Goal: Task Accomplishment & Management: Manage account settings

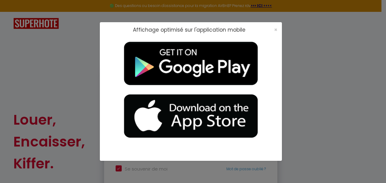
click at [61, 35] on div "Affichage optimisé sur l'application mobile ×" at bounding box center [193, 91] width 386 height 183
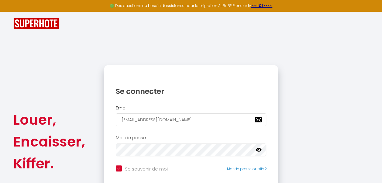
scroll to position [53, 0]
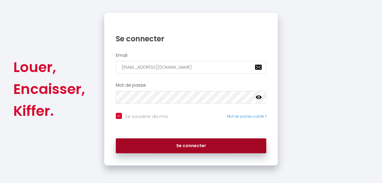
click at [191, 143] on button "Se connecter" at bounding box center [191, 145] width 151 height 15
checkbox input "true"
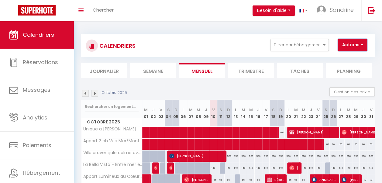
click at [191, 46] on button "Actions" at bounding box center [352, 45] width 29 height 12
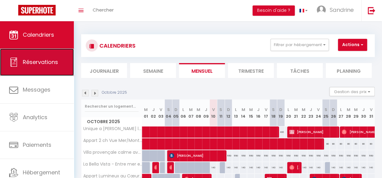
click at [40, 64] on span "Réservations" at bounding box center [40, 62] width 35 height 8
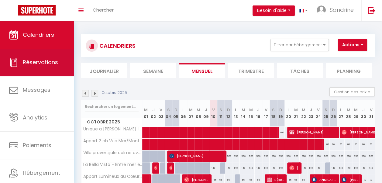
select select "not_cancelled"
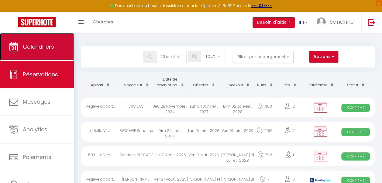
click at [41, 45] on span "Calendriers" at bounding box center [38, 47] width 31 height 8
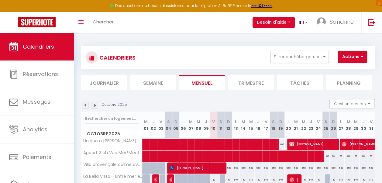
click at [94, 105] on img at bounding box center [94, 105] width 7 height 7
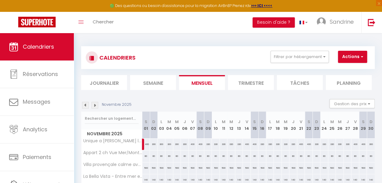
click at [94, 105] on img at bounding box center [94, 105] width 7 height 7
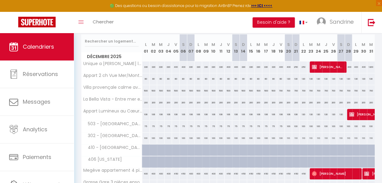
scroll to position [78, 0]
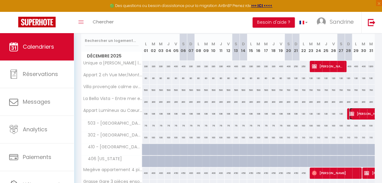
select select "KO"
select select "0"
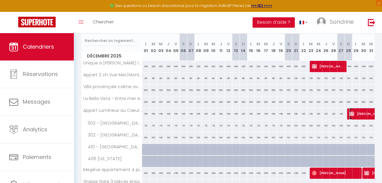
select select "1"
select select
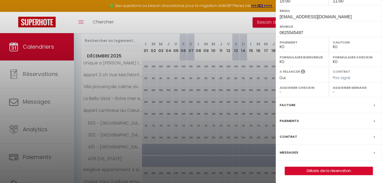
scroll to position [114, 0]
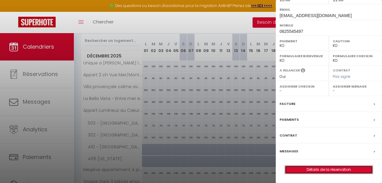
click at [191, 169] on link "Détails de la réservation" at bounding box center [328, 169] width 87 height 8
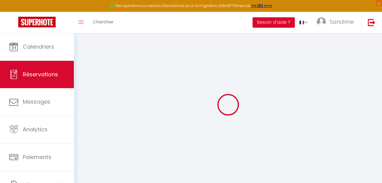
select select
checkbox input "false"
select select
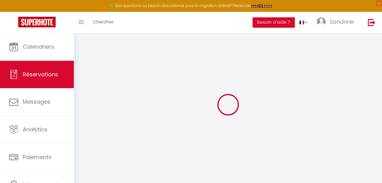
checkbox input "false"
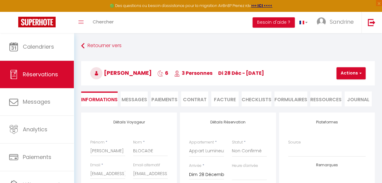
select select
checkbox input "false"
select select "15:00"
select select "11:00"
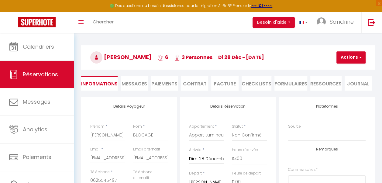
scroll to position [16, 0]
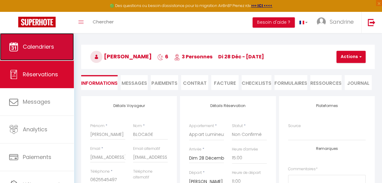
click at [55, 50] on link "Calendriers" at bounding box center [37, 46] width 74 height 27
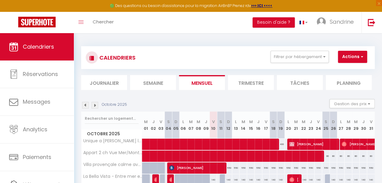
click at [84, 105] on img at bounding box center [85, 105] width 7 height 7
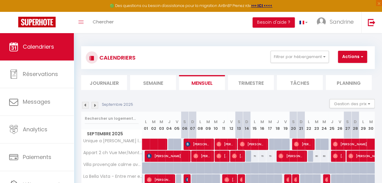
click at [84, 105] on img at bounding box center [85, 105] width 7 height 7
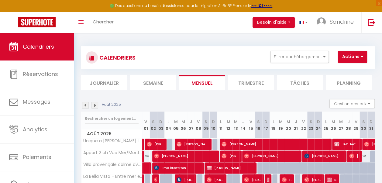
click at [84, 105] on img at bounding box center [85, 105] width 7 height 7
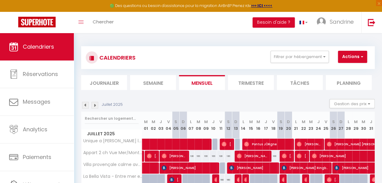
click at [84, 105] on img at bounding box center [85, 105] width 7 height 7
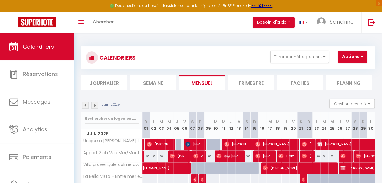
click at [84, 105] on img at bounding box center [85, 105] width 7 height 7
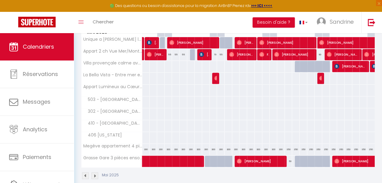
scroll to position [102, 0]
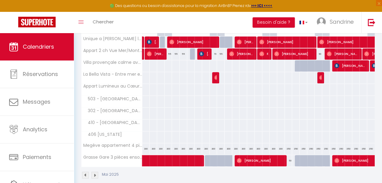
click at [86, 173] on img at bounding box center [85, 175] width 7 height 7
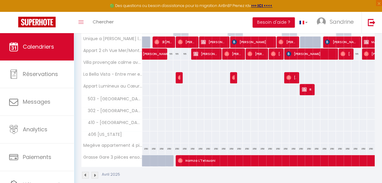
click at [86, 174] on img at bounding box center [85, 175] width 7 height 7
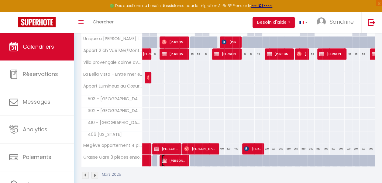
click at [174, 159] on span "[PERSON_NAME]" at bounding box center [173, 161] width 24 height 12
select select "OK"
select select "KO"
select select "0"
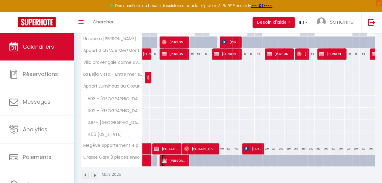
select select "1"
select select
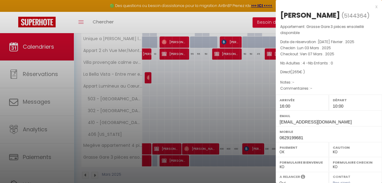
click at [191, 6] on div "x" at bounding box center [326, 6] width 102 height 7
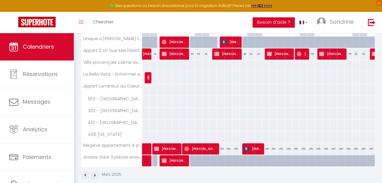
click at [84, 174] on img at bounding box center [85, 175] width 7 height 7
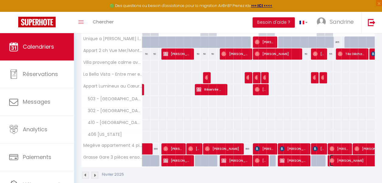
click at [191, 159] on span "[PERSON_NAME]" at bounding box center [378, 161] width 98 height 12
select select "OK"
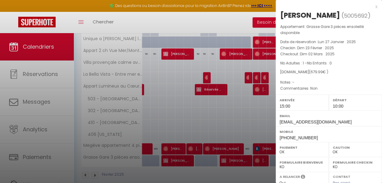
drag, startPoint x: 321, startPoint y: 24, endPoint x: 279, endPoint y: 16, distance: 42.3
click at [191, 16] on div "[PERSON_NAME] ( 5005692 ) Appartement : Grasse Gare 3 pièces ensoleillé disponi…" at bounding box center [328, 145] width 106 height 270
copy div "[PERSON_NAME]"
click at [53, 73] on div at bounding box center [191, 91] width 382 height 183
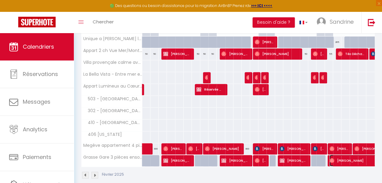
click at [191, 161] on span "[PERSON_NAME]" at bounding box center [378, 161] width 98 height 12
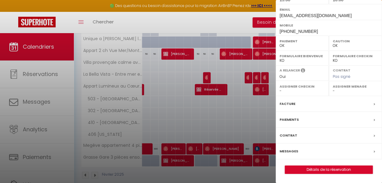
scroll to position [124, 0]
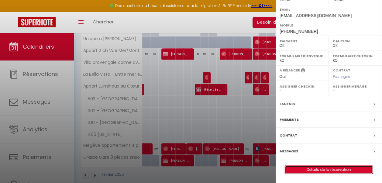
click at [191, 169] on link "Détails de la réservation" at bounding box center [328, 169] width 87 height 8
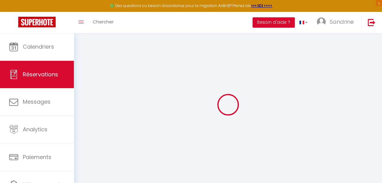
type input "[PERSON_NAME]"
type input "[EMAIL_ADDRESS][DOMAIN_NAME]"
type input "[PHONE_NUMBER]"
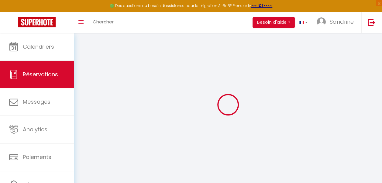
type input "[PHONE_NUMBER]"
select select "FR"
type input "23.11"
select select "40068"
select select "1"
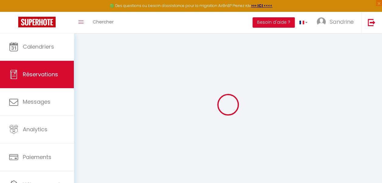
select select
type input "1"
select select "12"
select select
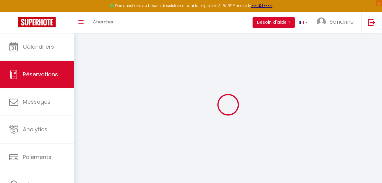
type input "567"
checkbox input "false"
type input "0"
select select "1"
type input "75"
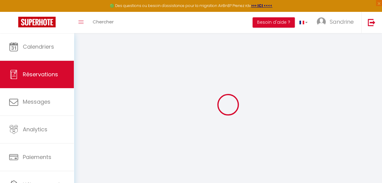
type input "15"
type input "0"
select select
select select "15"
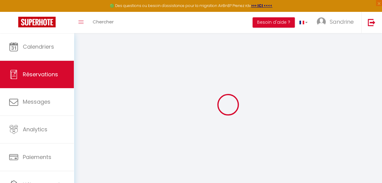
checkbox input "false"
select select
checkbox input "false"
select select
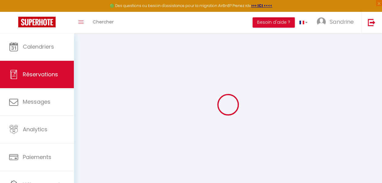
select select
checkbox input "false"
type \?0 "Non"
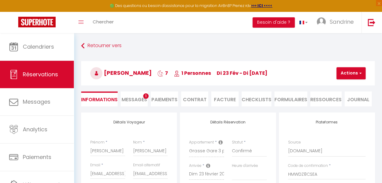
type input "75"
type input "37.99"
select select
checkbox input "false"
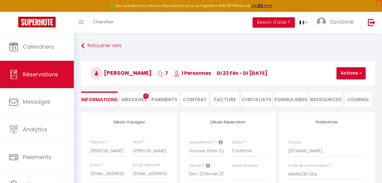
select select "15:00"
select select "10:00"
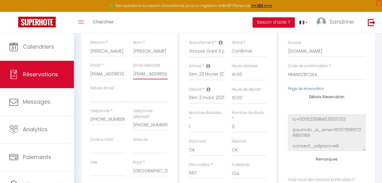
scroll to position [0, 25]
click at [191, 71] on div "Détails Voyageur Prénom * [PERSON_NAME] * [PERSON_NAME] Email * [EMAIL_ADDRESS]…" at bounding box center [228, 136] width 296 height 246
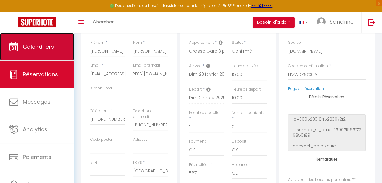
click at [53, 54] on link "Calendriers" at bounding box center [37, 46] width 74 height 27
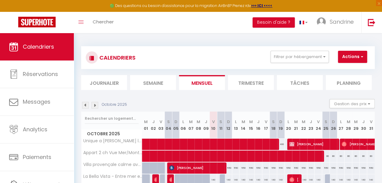
click at [94, 105] on img at bounding box center [94, 105] width 7 height 7
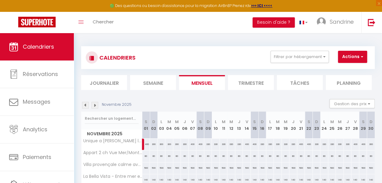
click at [94, 105] on img at bounding box center [94, 105] width 7 height 7
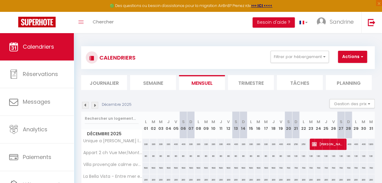
scroll to position [114, 0]
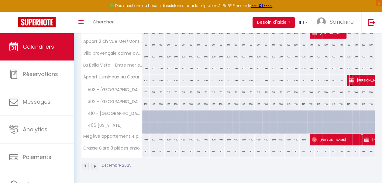
select select "KO"
select select "0"
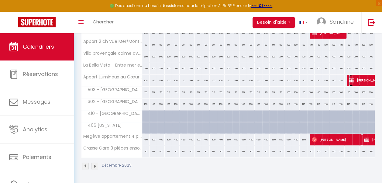
select select "1"
select select
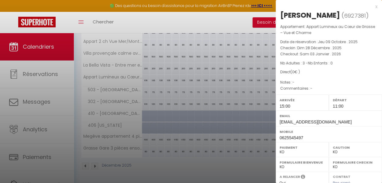
scroll to position [114, 0]
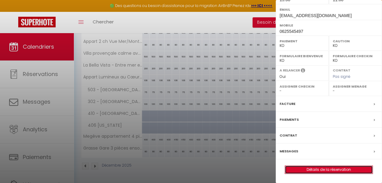
click at [191, 169] on link "Détails de la réservation" at bounding box center [328, 169] width 87 height 8
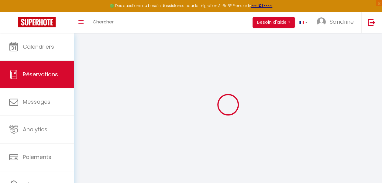
type input "[PERSON_NAME]"
type input "BLOCAGE"
type input "[EMAIL_ADDRESS][DOMAIN_NAME]"
type input "0625545497"
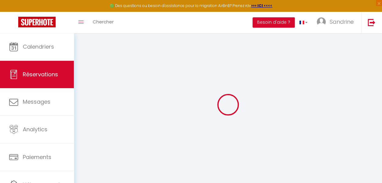
type input "06130"
type input "[STREET_ADDRESS]"
type input "Grasse"
select select "FR"
select select "71543"
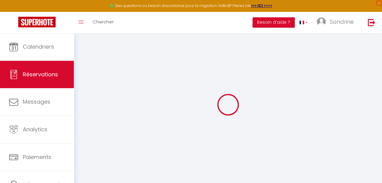
select select "2"
type input "Dim 28 Décembre 2025"
select select
type input "[PERSON_NAME] 03 Janvier 2026"
select select
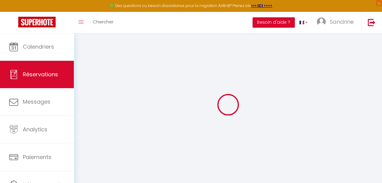
type input "3"
select select "10"
select select
checkbox input "false"
type input "0"
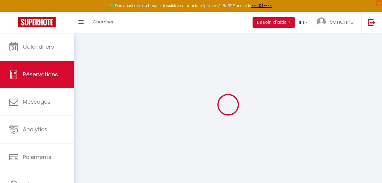
type input "75"
type input "15"
type input "0"
select select
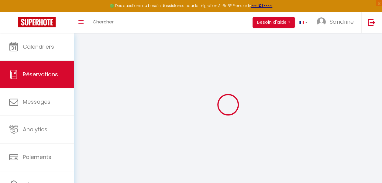
select select "14"
checkbox input "false"
select select
checkbox input "false"
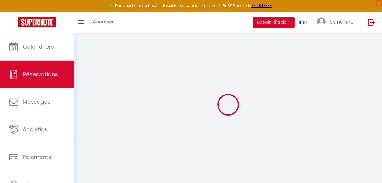
select select
checkbox input "false"
select select
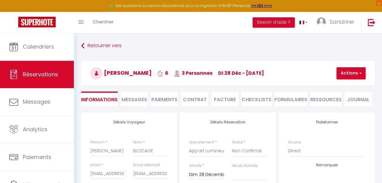
checkbox input "false"
select select "15:00"
select select "11:00"
click at [117, 150] on input "[PERSON_NAME]" at bounding box center [107, 150] width 35 height 11
type input "[PERSON_NAME]-"
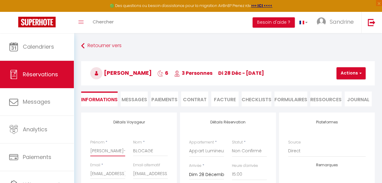
checkbox input "false"
type input "[PERSON_NAME]-"
checkbox input "false"
type input "[PERSON_NAME]"
checkbox input "false"
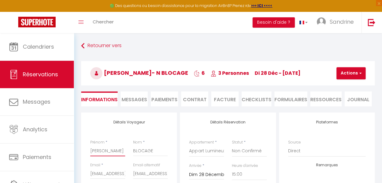
type input "[PERSON_NAME]"
checkbox input "false"
type input "[PERSON_NAME]"
checkbox input "false"
type input "[PERSON_NAME]"
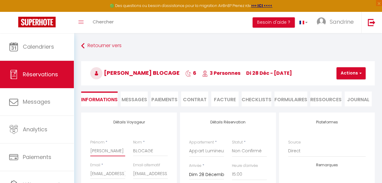
checkbox input "false"
type input "[PERSON_NAME]"
checkbox input "false"
click at [114, 150] on input "[PERSON_NAME]" at bounding box center [107, 150] width 35 height 11
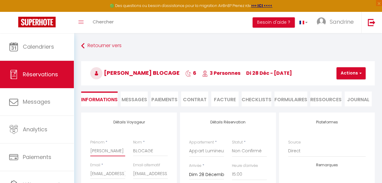
type input "[PERSON_NAME]"
checkbox input "false"
type input "[PERSON_NAME]"
drag, startPoint x: 154, startPoint y: 149, endPoint x: 132, endPoint y: 151, distance: 21.9
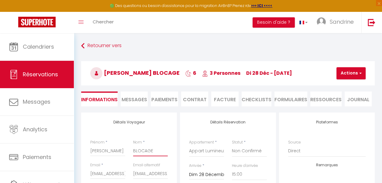
click at [132, 151] on div "Nom * BLOCAGE" at bounding box center [150, 150] width 43 height 23
type input "M"
checkbox input "false"
type input "MA"
checkbox input "false"
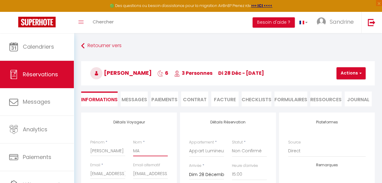
type input "MAR"
checkbox input "false"
type input "MARM"
checkbox input "false"
type input "[PERSON_NAME]"
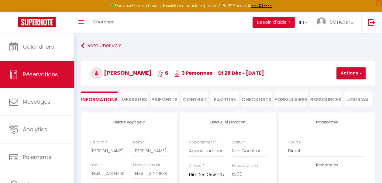
checkbox input "false"
type input "MARMOU"
checkbox input "false"
type input "MARMOUD"
checkbox input "false"
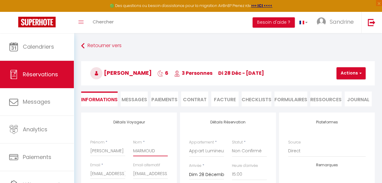
type input "MARMOUDI"
checkbox input "false"
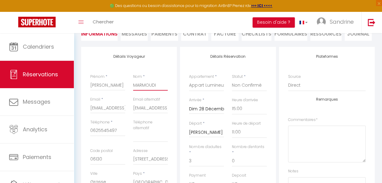
scroll to position [71, 0]
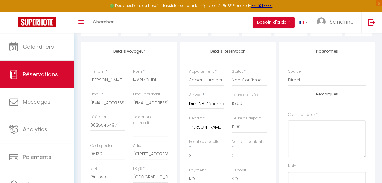
type input "MARMOUDI"
drag, startPoint x: 90, startPoint y: 103, endPoint x: 148, endPoint y: 102, distance: 58.3
click at [148, 102] on div "Email * [EMAIL_ADDRESS][DOMAIN_NAME] Email alternatif [EMAIL_ADDRESS][DOMAIN_NA…" at bounding box center [129, 102] width 86 height 23
paste input "mahmoudinizar"
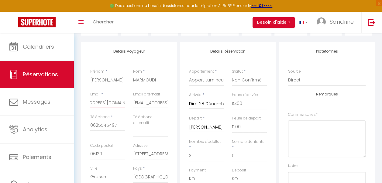
type input "[EMAIL_ADDRESS][DOMAIN_NAME]"
checkbox input "false"
type input "[EMAIL_ADDRESS][DOMAIN_NAME]"
click at [142, 78] on input "MARMOUDI" at bounding box center [150, 79] width 35 height 11
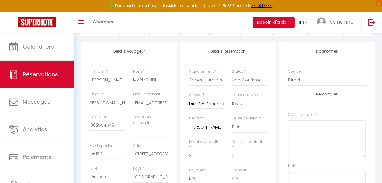
scroll to position [0, 0]
type input "MAMOUDI"
checkbox input "false"
type input "[PERSON_NAME]"
checkbox input "false"
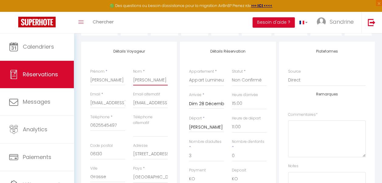
type input "[PERSON_NAME]"
drag, startPoint x: 120, startPoint y: 122, endPoint x: 86, endPoint y: 124, distance: 33.4
click at [86, 124] on div "Téléphone * [PHONE_NUMBER]" at bounding box center [107, 128] width 43 height 29
type input "+"
checkbox input "false"
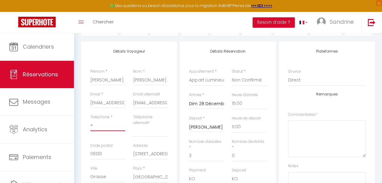
type input "+3"
checkbox input "false"
type input "+33"
checkbox input "false"
type input "+337"
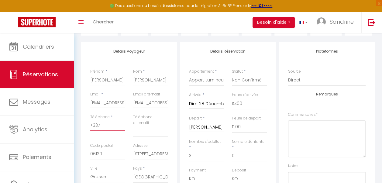
checkbox input "false"
type input "+3375"
checkbox input "false"
type input "+33759"
checkbox input "false"
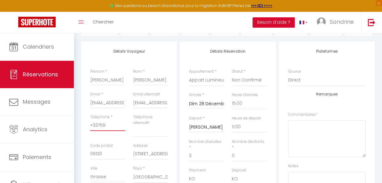
type input "+337596"
checkbox input "false"
type input "+3375966"
checkbox input "false"
type input "+33759660"
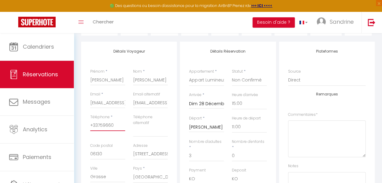
checkbox input "false"
type input "[PHONE_NUMBER]"
checkbox input "false"
type input "[PHONE_NUMBER]"
checkbox input "false"
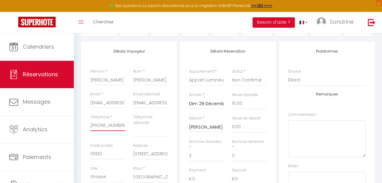
type input "[PHONE_NUMBER]"
checkbox input "false"
type input "[PHONE_NUMBER]"
drag, startPoint x: 106, startPoint y: 156, endPoint x: 86, endPoint y: 152, distance: 20.4
click at [86, 152] on div "Détails Voyageur Prénom * [PERSON_NAME] * [PERSON_NAME] * [EMAIL_ADDRESS][DOMAI…" at bounding box center [129, 153] width 96 height 223
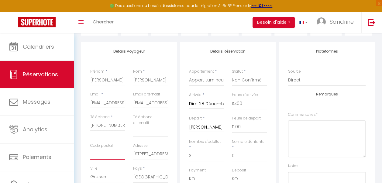
checkbox input "false"
drag, startPoint x: 133, startPoint y: 154, endPoint x: 182, endPoint y: 152, distance: 48.9
click at [182, 152] on div "Détails Voyageur Prénom * [PERSON_NAME] * [PERSON_NAME] Email * [EMAIL_ADDRESS]…" at bounding box center [228, 158] width 296 height 232
checkbox input "false"
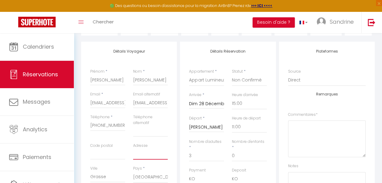
scroll to position [0, 0]
click at [109, 175] on input "Grasse" at bounding box center [107, 176] width 35 height 11
type input "Grass"
checkbox input "false"
type input "Gras"
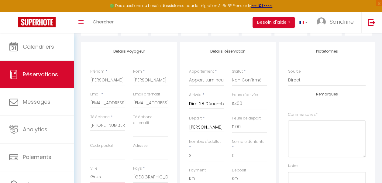
checkbox input "false"
type input "Gra"
checkbox input "false"
type input "Gr"
checkbox input "false"
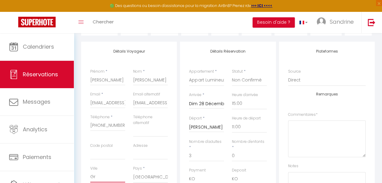
type input "G"
checkbox input "false"
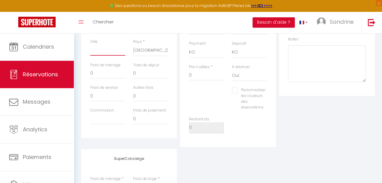
scroll to position [198, 0]
click at [191, 77] on input "0" at bounding box center [206, 74] width 35 height 11
click at [100, 73] on input "0" at bounding box center [107, 72] width 35 height 11
click at [140, 72] on input "0" at bounding box center [150, 72] width 35 height 11
click at [191, 97] on div "Personnaliser les couleurs des réservations #D7092E" at bounding box center [228, 101] width 86 height 29
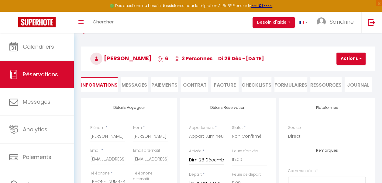
scroll to position [15, 0]
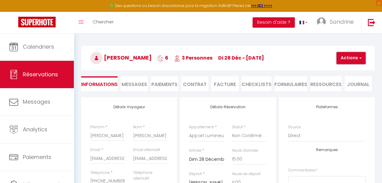
click at [191, 56] on button "Actions" at bounding box center [350, 58] width 29 height 12
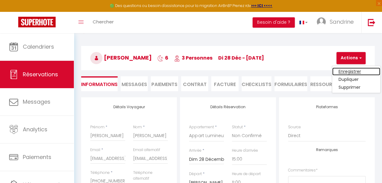
click at [191, 70] on link "Enregistrer" at bounding box center [356, 71] width 48 height 8
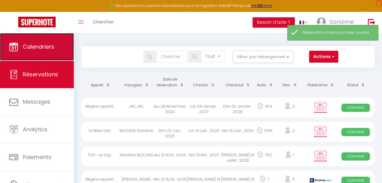
click at [50, 44] on span "Calendriers" at bounding box center [38, 47] width 31 height 8
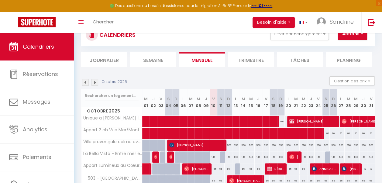
scroll to position [35, 0]
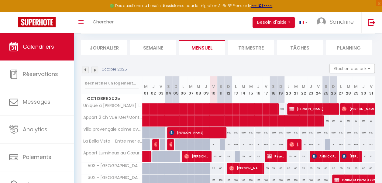
click at [93, 69] on img at bounding box center [94, 69] width 7 height 7
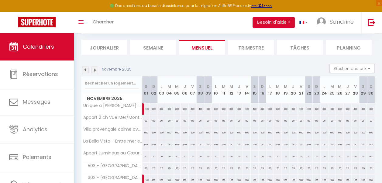
click at [93, 69] on img at bounding box center [94, 69] width 7 height 7
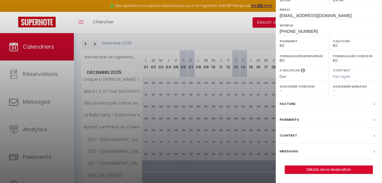
scroll to position [124, 0]
click at [191, 121] on div "Paiements" at bounding box center [328, 120] width 106 height 16
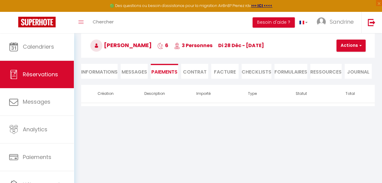
scroll to position [33, 0]
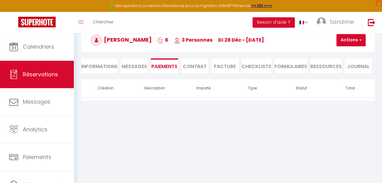
click at [101, 66] on li "Informations" at bounding box center [99, 65] width 36 height 15
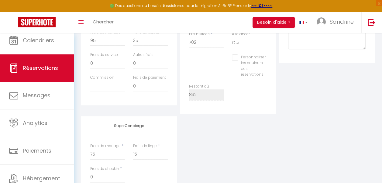
scroll to position [30, 0]
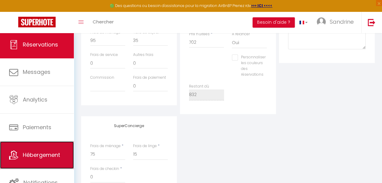
click at [53, 158] on link "Hébergement" at bounding box center [37, 154] width 74 height 27
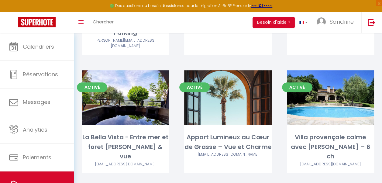
scroll to position [246, 0]
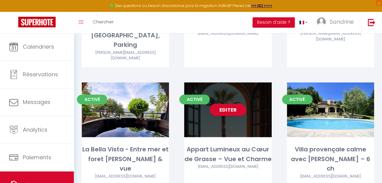
click at [191, 111] on div "Editer" at bounding box center [227, 109] width 87 height 55
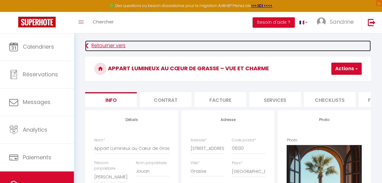
click at [100, 47] on link "Retourner vers" at bounding box center [227, 45] width 285 height 11
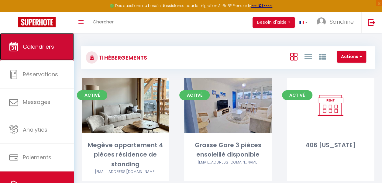
click at [52, 55] on link "Calendriers" at bounding box center [37, 46] width 74 height 27
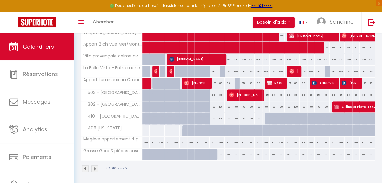
scroll to position [114, 0]
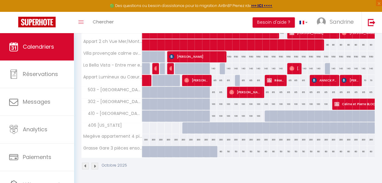
click at [96, 162] on img at bounding box center [94, 165] width 7 height 7
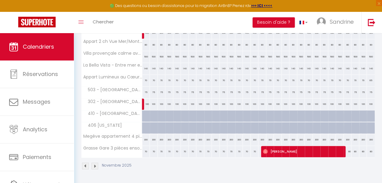
click at [96, 162] on img at bounding box center [94, 165] width 7 height 7
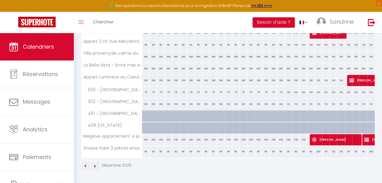
click at [84, 162] on img at bounding box center [85, 165] width 7 height 7
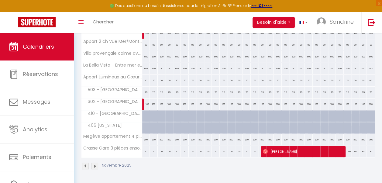
click at [84, 162] on img at bounding box center [85, 165] width 7 height 7
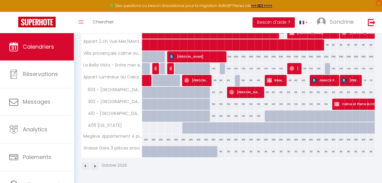
click at [191, 87] on div "65" at bounding box center [266, 92] width 8 height 11
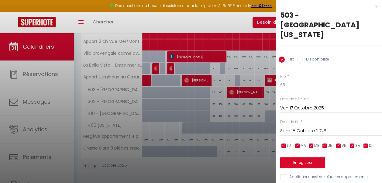
click at [191, 79] on input "65" at bounding box center [331, 84] width 102 height 11
click at [191, 66] on div "Prix * 60 Statut * Disponible Indisponible Date de début * Ven 17 Octobre 2025 …" at bounding box center [328, 123] width 106 height 115
click at [191, 127] on input "Sam 18 Octobre 2025" at bounding box center [331, 131] width 102 height 8
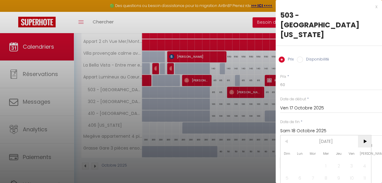
click at [191, 135] on span ">" at bounding box center [364, 141] width 13 height 12
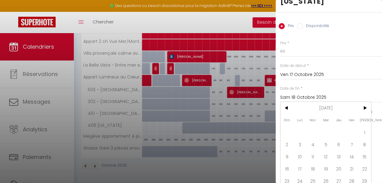
scroll to position [35, 0]
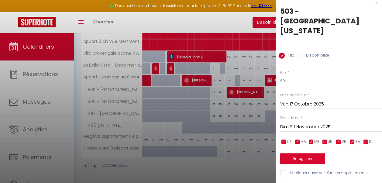
scroll to position [0, 0]
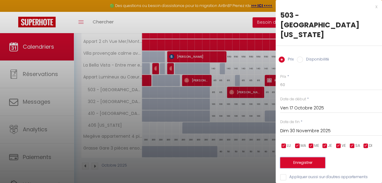
click at [191, 157] on button "Enregistrer" at bounding box center [302, 162] width 45 height 11
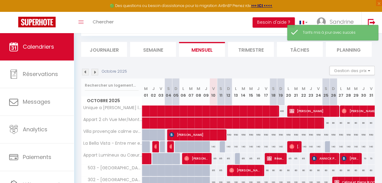
scroll to position [114, 0]
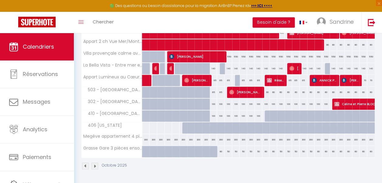
click at [191, 100] on div "100" at bounding box center [213, 103] width 8 height 11
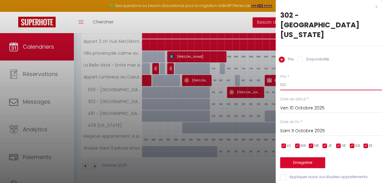
click at [191, 79] on input "100" at bounding box center [331, 84] width 102 height 11
click at [191, 127] on input "Sam 11 Octobre 2025" at bounding box center [331, 131] width 102 height 8
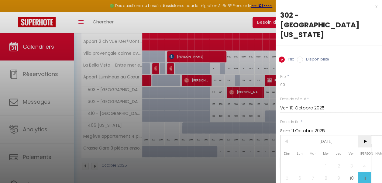
click at [191, 135] on span ">" at bounding box center [364, 141] width 13 height 12
click at [191, 159] on span "1" at bounding box center [364, 165] width 13 height 12
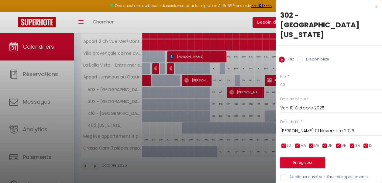
click at [191, 157] on button "Enregistrer" at bounding box center [302, 162] width 45 height 11
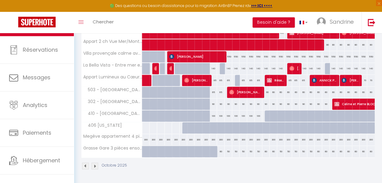
scroll to position [30, 0]
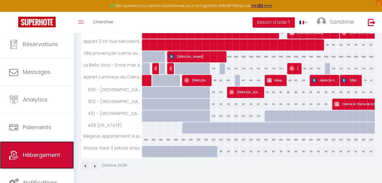
click at [53, 154] on span "Hébergement" at bounding box center [41, 155] width 37 height 8
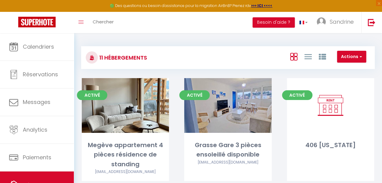
scroll to position [160, 0]
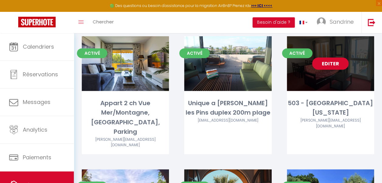
click at [191, 65] on link "Editer" at bounding box center [330, 63] width 36 height 12
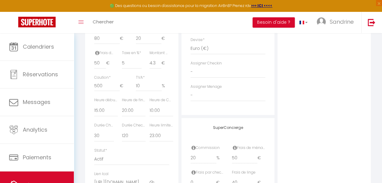
scroll to position [295, 0]
drag, startPoint x: 106, startPoint y: 89, endPoint x: 90, endPoint y: 87, distance: 16.9
click at [90, 87] on div "Détails Nom * 503 - Le [US_STATE] Prénom propriétaire [PERSON_NAME] propriétair…" at bounding box center [131, 7] width 93 height 385
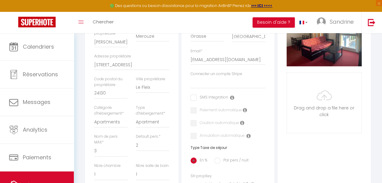
scroll to position [0, 0]
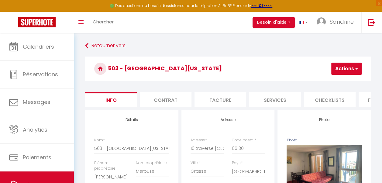
click at [191, 70] on button "Actions" at bounding box center [346, 69] width 30 height 12
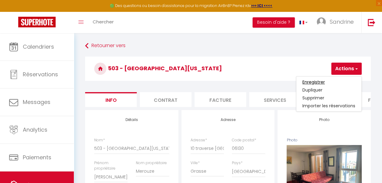
click at [191, 81] on input "Enregistrer" at bounding box center [313, 82] width 22 height 6
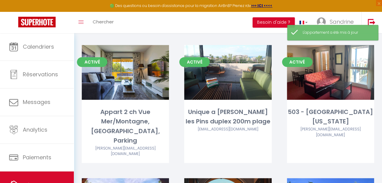
scroll to position [158, 0]
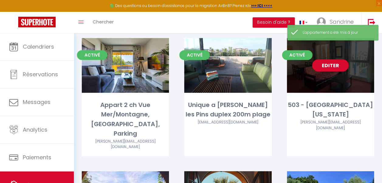
click at [191, 78] on div "Editer" at bounding box center [330, 65] width 87 height 55
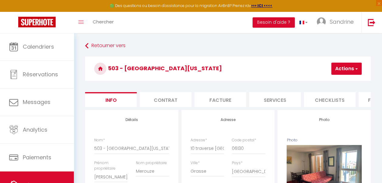
scroll to position [0, 250]
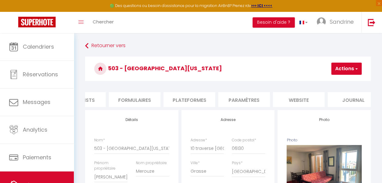
click at [191, 99] on li "Plateformes" at bounding box center [189, 99] width 52 height 15
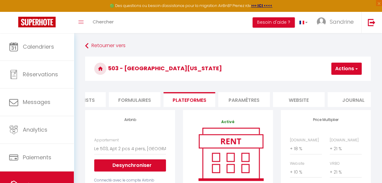
click at [191, 101] on li "Paramètres" at bounding box center [244, 99] width 52 height 15
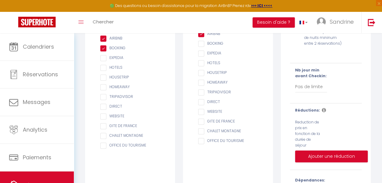
scroll to position [107, 0]
click at [103, 61] on input "checkbox" at bounding box center [133, 58] width 66 height 6
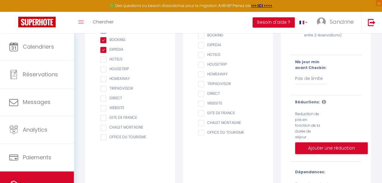
scroll to position [117, 0]
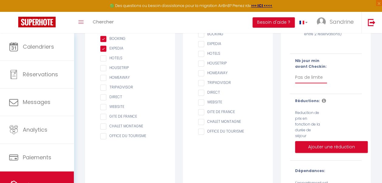
click at [191, 83] on select "Pas de limite 1 2 3 4 5 6 7" at bounding box center [311, 78] width 32 height 12
click at [191, 76] on select "Pas de limite 1 2 3 4 5 6 7" at bounding box center [311, 78] width 32 height 12
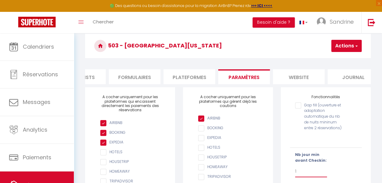
scroll to position [0, 0]
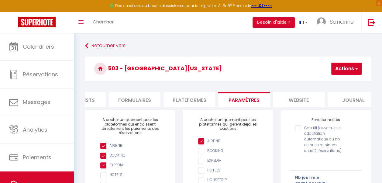
click at [191, 68] on button "Actions" at bounding box center [346, 69] width 30 height 12
click at [191, 82] on input "Enregistrer" at bounding box center [330, 82] width 22 height 6
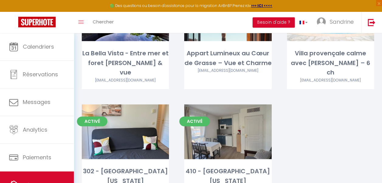
scroll to position [352, 0]
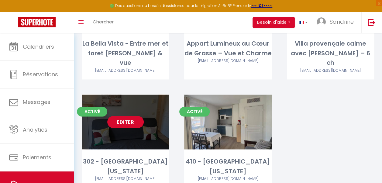
click at [122, 116] on link "Editer" at bounding box center [125, 122] width 36 height 12
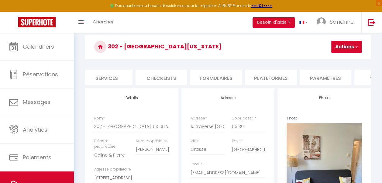
scroll to position [0, 194]
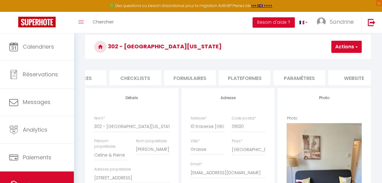
click at [191, 79] on li "Plateformes" at bounding box center [245, 77] width 52 height 15
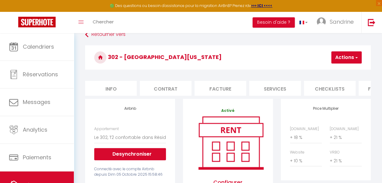
click at [114, 89] on li "Info" at bounding box center [111, 88] width 52 height 15
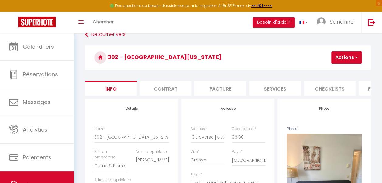
scroll to position [0, 250]
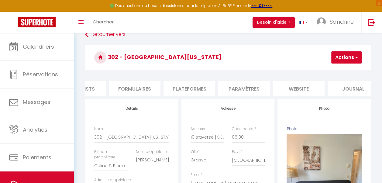
click at [191, 89] on li "Paramètres" at bounding box center [244, 88] width 52 height 15
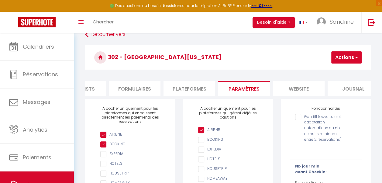
click at [104, 157] on input "checkbox" at bounding box center [133, 154] width 66 height 6
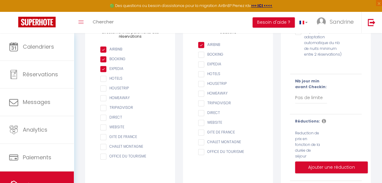
scroll to position [97, 0]
click at [191, 101] on select "Pas de limite 1 2 3 4 5 6 7" at bounding box center [311, 98] width 32 height 12
click at [191, 96] on select "Pas de limite 1 2 3 4 5 6 7" at bounding box center [311, 98] width 32 height 12
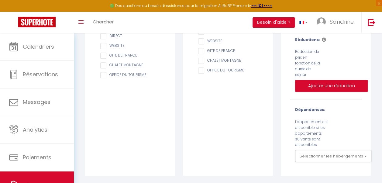
scroll to position [22, 0]
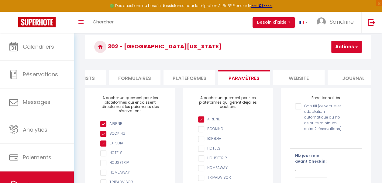
click at [191, 42] on button "Actions" at bounding box center [346, 47] width 30 height 12
click at [191, 60] on link "Enregistrer" at bounding box center [337, 60] width 48 height 8
click at [191, 46] on button "Actions" at bounding box center [346, 47] width 30 height 12
click at [191, 61] on input "Enregistrer" at bounding box center [330, 60] width 22 height 6
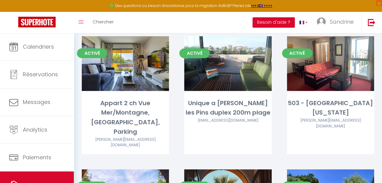
scroll to position [320, 0]
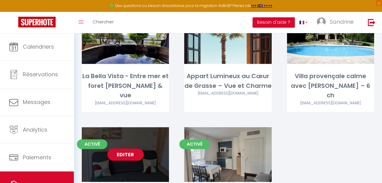
click at [137, 147] on div "Editer" at bounding box center [125, 154] width 87 height 55
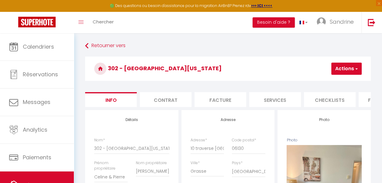
scroll to position [0, 250]
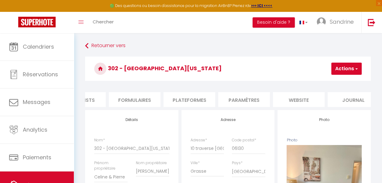
click at [191, 101] on li "Paramètres" at bounding box center [244, 99] width 52 height 15
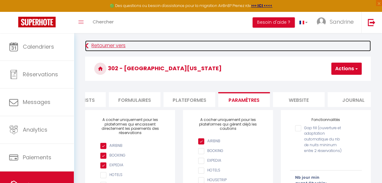
click at [87, 44] on icon at bounding box center [86, 45] width 3 height 11
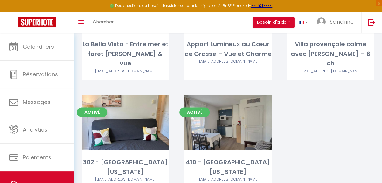
scroll to position [355, 0]
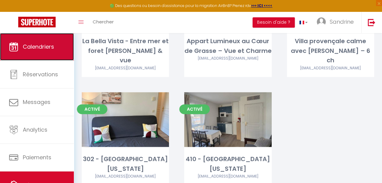
click at [58, 46] on link "Calendriers" at bounding box center [37, 46] width 74 height 27
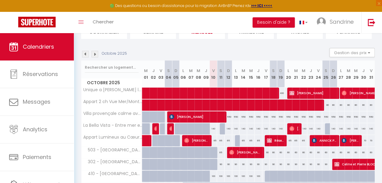
scroll to position [49, 0]
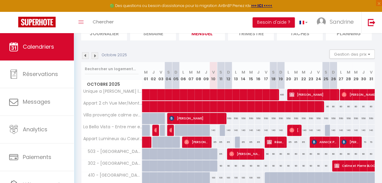
click at [94, 55] on img at bounding box center [94, 55] width 7 height 7
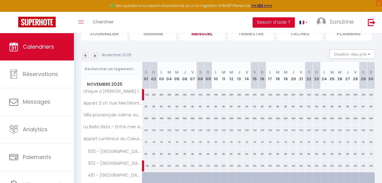
click at [85, 57] on img at bounding box center [85, 55] width 7 height 7
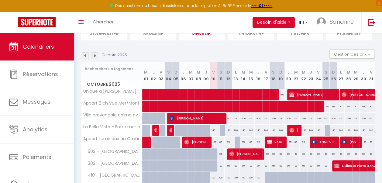
click at [95, 56] on img at bounding box center [94, 55] width 7 height 7
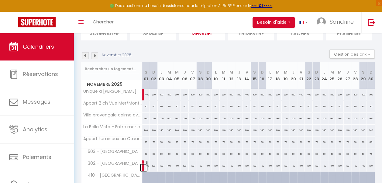
click at [147, 164] on span at bounding box center [147, 166] width 0 height 12
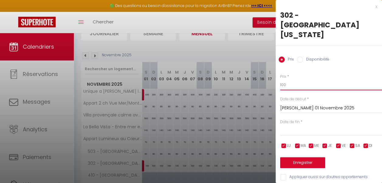
drag, startPoint x: 289, startPoint y: 64, endPoint x: 275, endPoint y: 64, distance: 14.3
click at [191, 64] on body "🟢 Des questions ou besoin d'assistance pour la migration AirBnB? Prenez rdv >>>…" at bounding box center [191, 114] width 382 height 261
click at [191, 127] on input "text" at bounding box center [331, 131] width 102 height 8
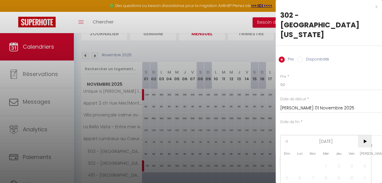
click at [191, 135] on span ">" at bounding box center [364, 141] width 13 height 12
click at [191, 159] on span "1" at bounding box center [299, 165] width 13 height 12
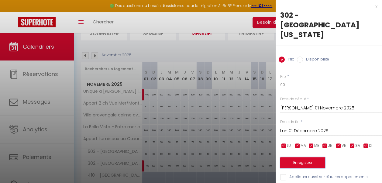
click at [191, 157] on button "Enregistrer" at bounding box center [302, 162] width 45 height 11
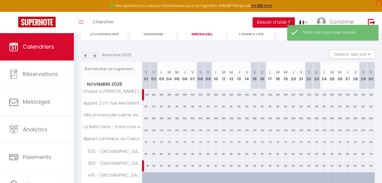
click at [96, 56] on img at bounding box center [94, 55] width 7 height 7
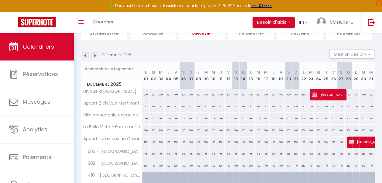
click at [144, 165] on div "100" at bounding box center [146, 165] width 8 height 11
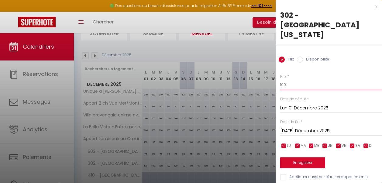
drag, startPoint x: 295, startPoint y: 63, endPoint x: 272, endPoint y: 63, distance: 22.8
click at [191, 63] on body "🟢 Des questions ou besoin d'assistance pour la migration AirBnB? Prenez rdv >>>…" at bounding box center [191, 114] width 382 height 261
click at [191, 127] on input "[DATE] Décembre 2025" at bounding box center [331, 131] width 102 height 8
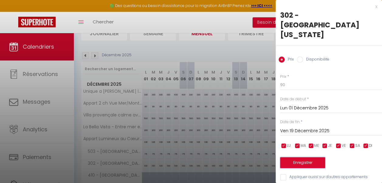
click at [191, 157] on button "Enregistrer" at bounding box center [302, 162] width 45 height 11
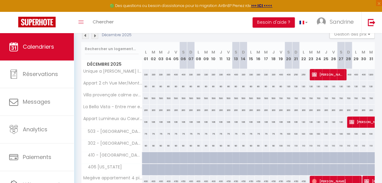
scroll to position [70, 0]
click at [92, 36] on img at bounding box center [94, 35] width 7 height 7
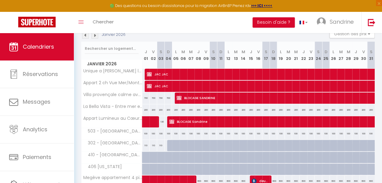
click at [95, 37] on img at bounding box center [94, 35] width 7 height 7
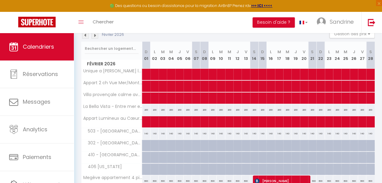
click at [95, 37] on img at bounding box center [94, 35] width 7 height 7
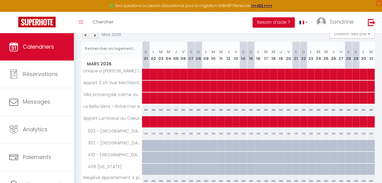
click at [86, 36] on img at bounding box center [85, 35] width 7 height 7
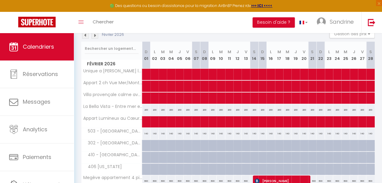
click at [96, 35] on img at bounding box center [94, 35] width 7 height 7
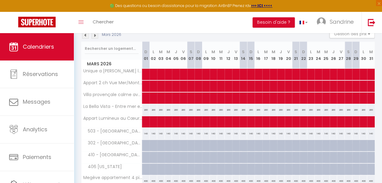
click at [84, 36] on img at bounding box center [85, 35] width 7 height 7
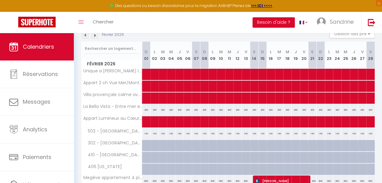
click at [84, 36] on img at bounding box center [85, 35] width 7 height 7
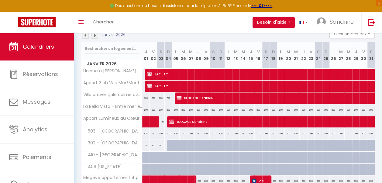
click at [94, 36] on img at bounding box center [94, 35] width 7 height 7
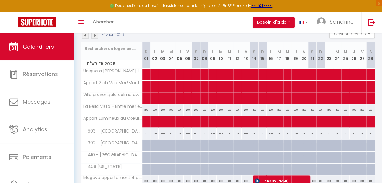
click at [145, 134] on div "140" at bounding box center [146, 133] width 8 height 11
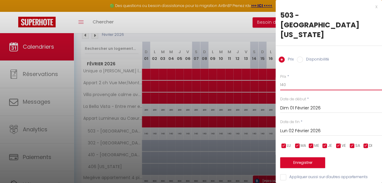
click at [191, 79] on input "140" at bounding box center [331, 84] width 102 height 11
click at [191, 127] on input "Lun 02 Février 2026" at bounding box center [331, 131] width 102 height 8
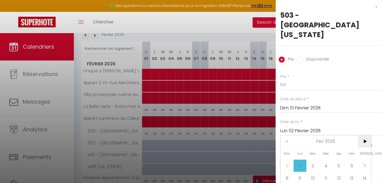
click at [191, 135] on span ">" at bounding box center [364, 141] width 13 height 12
click at [191, 159] on span "1" at bounding box center [286, 165] width 13 height 12
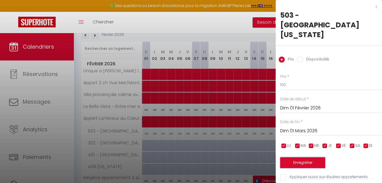
click at [191, 157] on button "Enregistrer" at bounding box center [302, 162] width 45 height 11
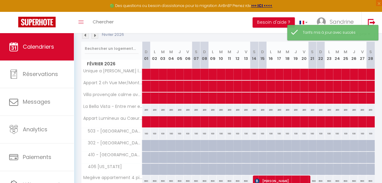
click at [93, 35] on img at bounding box center [94, 35] width 7 height 7
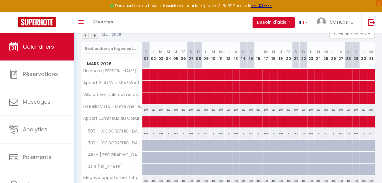
click at [143, 133] on div "140" at bounding box center [146, 133] width 8 height 11
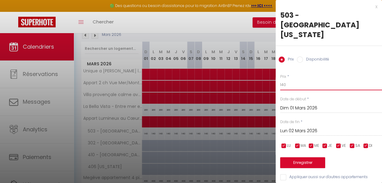
drag, startPoint x: 287, startPoint y: 64, endPoint x: 282, endPoint y: 64, distance: 5.2
click at [191, 79] on input "140" at bounding box center [331, 84] width 102 height 11
click at [191, 127] on input "Lun 02 Mars 2026" at bounding box center [331, 131] width 102 height 8
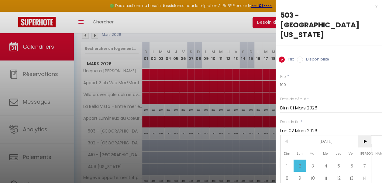
click at [191, 135] on span ">" at bounding box center [364, 141] width 13 height 12
click at [191, 159] on span "1" at bounding box center [325, 165] width 13 height 12
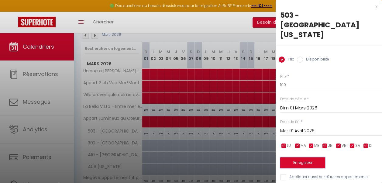
click at [191, 157] on button "Enregistrer" at bounding box center [302, 162] width 45 height 11
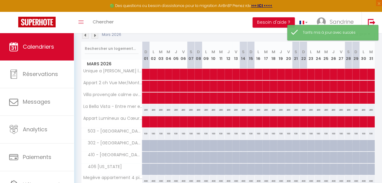
click at [94, 35] on img at bounding box center [94, 35] width 7 height 7
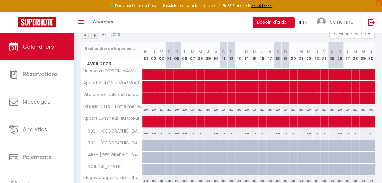
click at [146, 131] on div "140" at bounding box center [146, 133] width 8 height 11
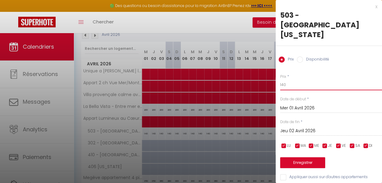
drag, startPoint x: 287, startPoint y: 64, endPoint x: 280, endPoint y: 63, distance: 6.7
click at [191, 79] on input "140" at bounding box center [331, 84] width 102 height 11
click at [191, 127] on input "Jeu 02 Avril 2026" at bounding box center [331, 131] width 102 height 8
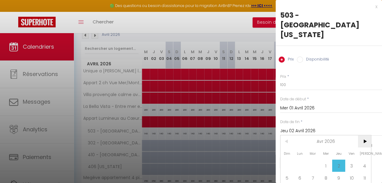
click at [191, 135] on span ">" at bounding box center [364, 141] width 13 height 12
click at [191, 135] on span "<" at bounding box center [286, 141] width 13 height 12
click at [191, 159] on span "1" at bounding box center [351, 165] width 13 height 12
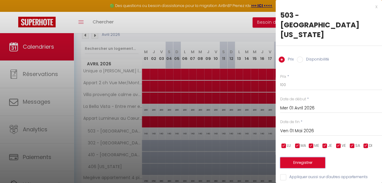
click at [191, 157] on button "Enregistrer" at bounding box center [302, 162] width 45 height 11
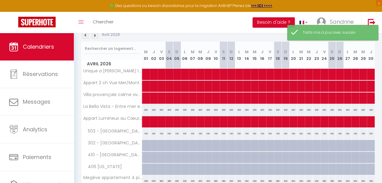
click at [93, 34] on img at bounding box center [94, 35] width 7 height 7
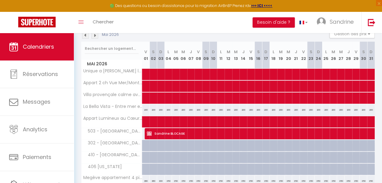
click at [84, 35] on img at bounding box center [85, 35] width 7 height 7
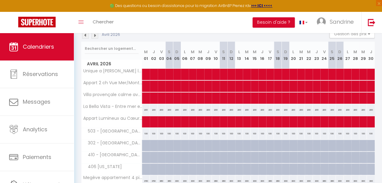
click at [84, 35] on img at bounding box center [85, 35] width 7 height 7
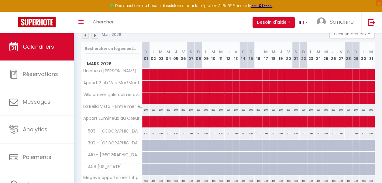
click at [84, 35] on img at bounding box center [85, 35] width 7 height 7
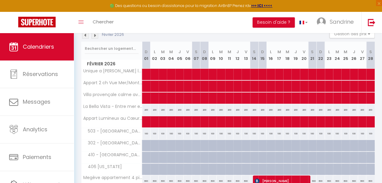
click at [84, 35] on img at bounding box center [85, 35] width 7 height 7
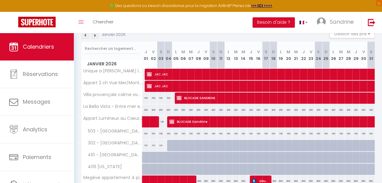
click at [84, 35] on img at bounding box center [85, 35] width 7 height 7
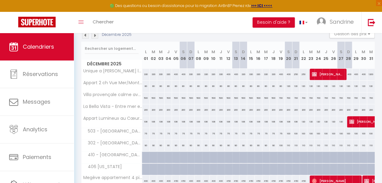
click at [95, 34] on img at bounding box center [94, 35] width 7 height 7
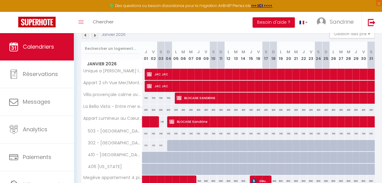
click at [169, 145] on div at bounding box center [171, 146] width 8 height 12
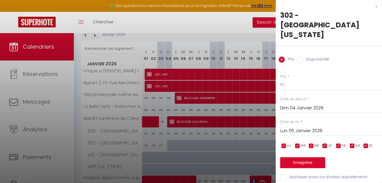
click at [191, 127] on input "Lun 05 Janvier 2026" at bounding box center [331, 131] width 102 height 8
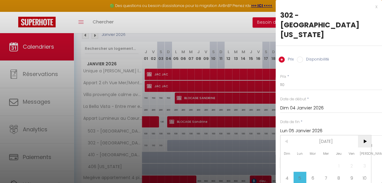
click at [191, 135] on span ">" at bounding box center [364, 141] width 13 height 12
click at [191, 159] on span "1" at bounding box center [286, 165] width 13 height 12
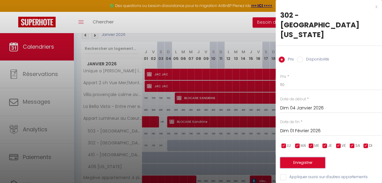
click at [191, 157] on button "Enregistrer" at bounding box center [302, 162] width 45 height 11
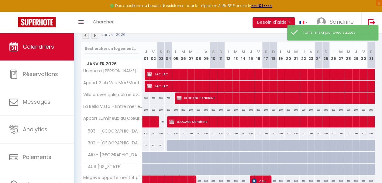
click at [167, 144] on div at bounding box center [171, 146] width 8 height 12
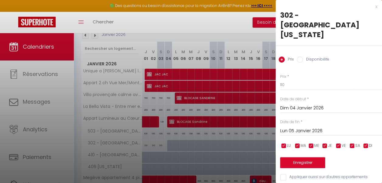
click at [191, 56] on input "Disponibilité" at bounding box center [300, 59] width 6 height 6
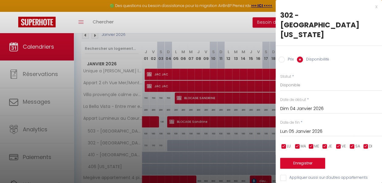
click at [191, 127] on input "Lun 05 Janvier 2026" at bounding box center [331, 131] width 102 height 8
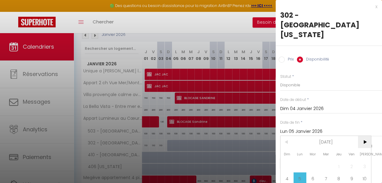
click at [191, 136] on span ">" at bounding box center [364, 142] width 13 height 12
click at [191, 160] on span "1" at bounding box center [286, 166] width 13 height 12
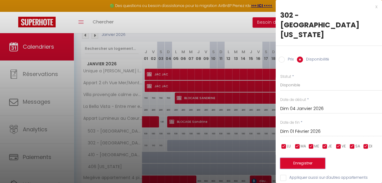
click at [191, 158] on button "Enregistrer" at bounding box center [302, 163] width 45 height 11
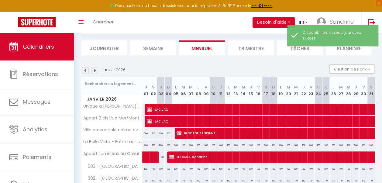
scroll to position [35, 0]
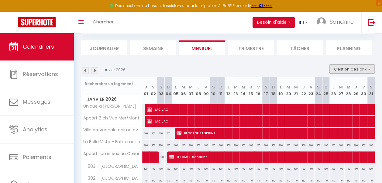
click at [191, 70] on button "Gestion des prix" at bounding box center [351, 68] width 45 height 9
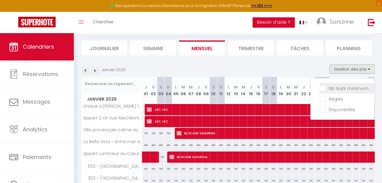
click at [191, 88] on input "Nb Nuits minimum" at bounding box center [346, 88] width 55 height 6
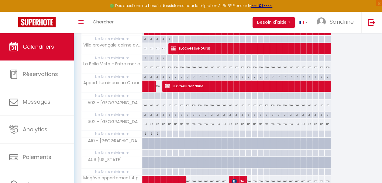
scroll to position [134, 0]
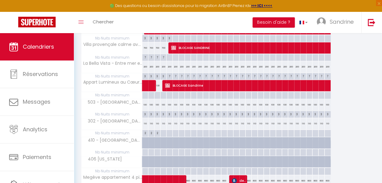
click at [162, 132] on div at bounding box center [163, 133] width 6 height 7
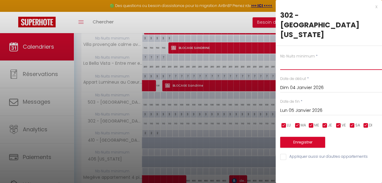
click at [191, 59] on input "text" at bounding box center [331, 64] width 102 height 11
click at [191, 107] on input "Lun 05 Janvier 2026" at bounding box center [331, 111] width 102 height 8
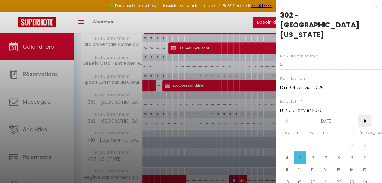
click at [191, 115] on span ">" at bounding box center [364, 121] width 13 height 12
click at [191, 139] on span "1" at bounding box center [286, 145] width 13 height 12
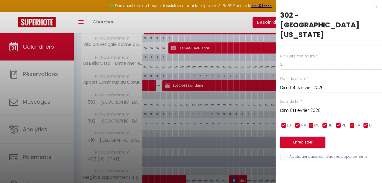
click at [191, 137] on button "Enregistrer" at bounding box center [302, 142] width 45 height 11
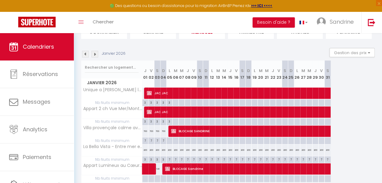
scroll to position [49, 0]
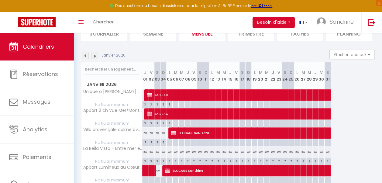
click at [86, 55] on img at bounding box center [85, 56] width 7 height 7
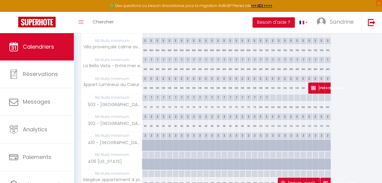
scroll to position [133, 0]
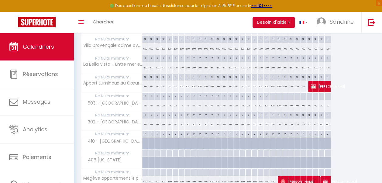
click at [191, 114] on div "3" at bounding box center [260, 115] width 6 height 6
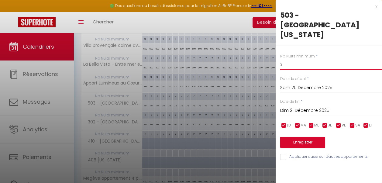
click at [191, 59] on input "3" at bounding box center [331, 64] width 102 height 11
click at [191, 107] on input "Dim 21 Décembre 2025" at bounding box center [331, 111] width 102 height 8
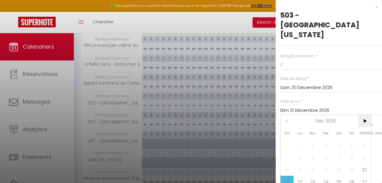
click at [191, 115] on span ">" at bounding box center [364, 121] width 13 height 12
click at [191, 139] on span "1" at bounding box center [286, 145] width 13 height 12
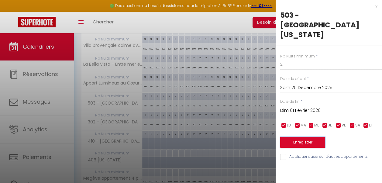
click at [191, 137] on button "Enregistrer" at bounding box center [302, 142] width 45 height 11
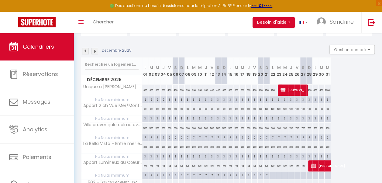
scroll to position [48, 0]
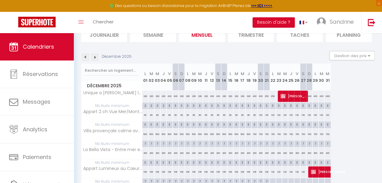
click at [94, 55] on img at bounding box center [94, 57] width 7 height 7
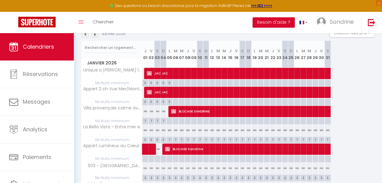
scroll to position [60, 0]
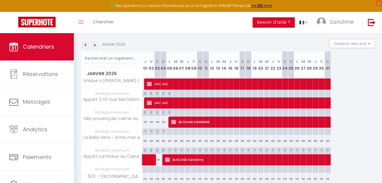
click at [95, 42] on img at bounding box center [94, 45] width 7 height 7
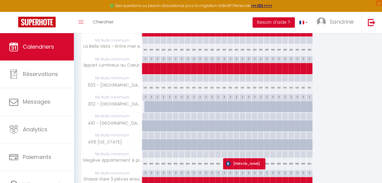
scroll to position [152, 0]
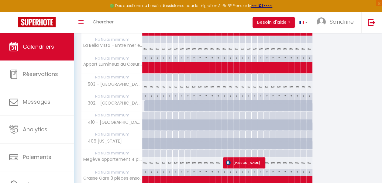
click at [144, 113] on div at bounding box center [145, 115] width 6 height 7
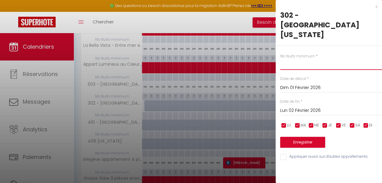
click at [191, 59] on input "text" at bounding box center [331, 64] width 102 height 11
click at [191, 107] on input "Lun 02 Février 2026" at bounding box center [331, 111] width 102 height 8
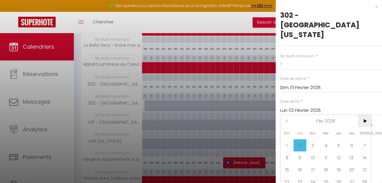
click at [191, 115] on span ">" at bounding box center [364, 121] width 13 height 12
click at [191, 139] on span "1" at bounding box center [286, 145] width 13 height 12
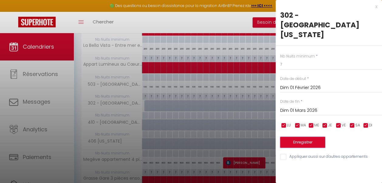
click at [191, 137] on button "Enregistrer" at bounding box center [302, 142] width 45 height 11
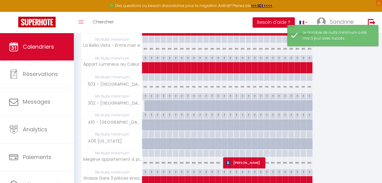
click at [145, 103] on div at bounding box center [147, 106] width 6 height 12
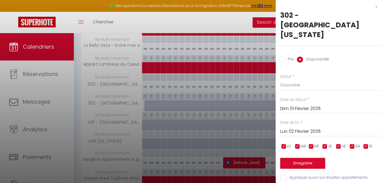
click at [191, 56] on input "Prix" at bounding box center [281, 59] width 6 height 6
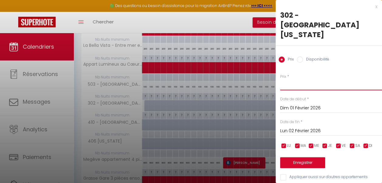
click at [191, 79] on input "Prix" at bounding box center [331, 84] width 102 height 11
click at [191, 127] on input "Lun 02 Février 2026" at bounding box center [331, 131] width 102 height 8
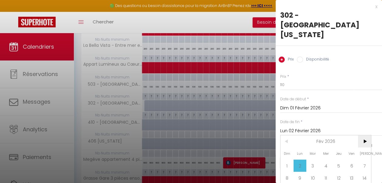
click at [191, 135] on span ">" at bounding box center [364, 141] width 13 height 12
click at [191, 159] on span "1" at bounding box center [286, 165] width 13 height 12
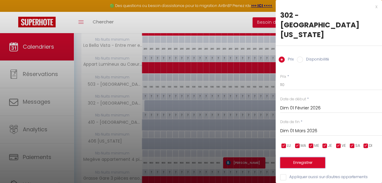
click at [191, 157] on button "Enregistrer" at bounding box center [302, 162] width 45 height 11
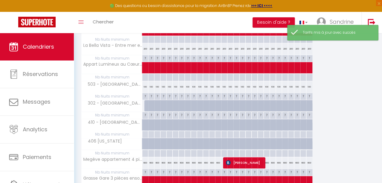
click at [144, 104] on div "110" at bounding box center [145, 105] width 6 height 11
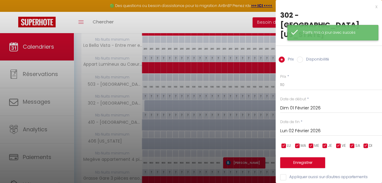
click at [191, 40] on div "Tarifs mis à jour avec succès" at bounding box center [332, 32] width 91 height 15
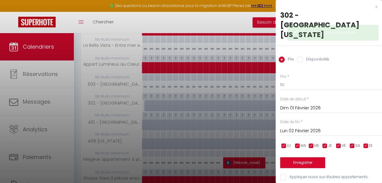
click at [191, 56] on input "Disponibilité" at bounding box center [300, 59] width 6 height 6
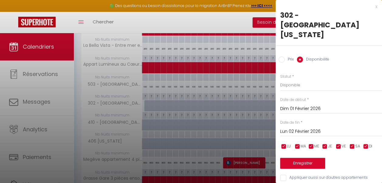
click at [191, 127] on input "Lun 02 Février 2026" at bounding box center [331, 131] width 102 height 8
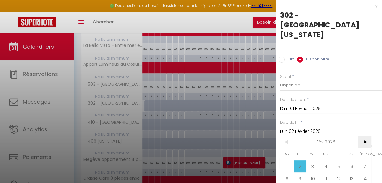
click at [191, 136] on span ">" at bounding box center [364, 142] width 13 height 12
click at [191, 160] on span "1" at bounding box center [286, 166] width 13 height 12
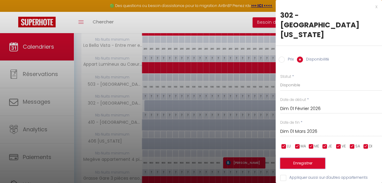
click at [191, 158] on button "Enregistrer" at bounding box center [302, 163] width 45 height 11
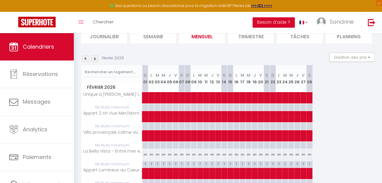
scroll to position [44, 0]
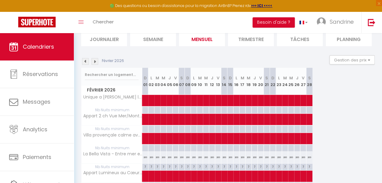
click at [95, 60] on img at bounding box center [94, 61] width 7 height 7
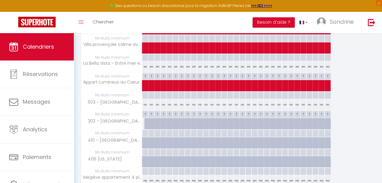
scroll to position [134, 0]
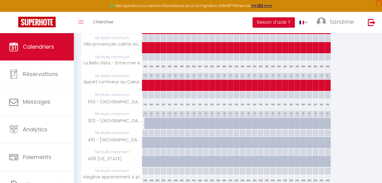
click at [144, 132] on div at bounding box center [145, 132] width 6 height 7
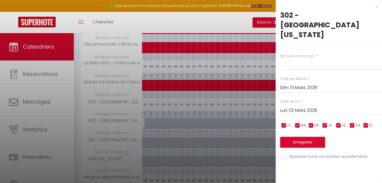
click at [191, 107] on input "Lun 02 Mars 2026" at bounding box center [331, 111] width 102 height 8
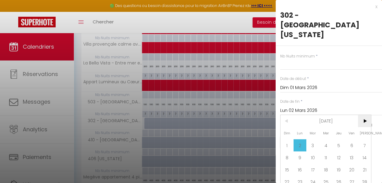
drag, startPoint x: 365, startPoint y: 101, endPoint x: 358, endPoint y: 101, distance: 7.6
click at [191, 115] on span ">" at bounding box center [364, 121] width 13 height 12
click at [191, 139] on span "1" at bounding box center [325, 145] width 13 height 12
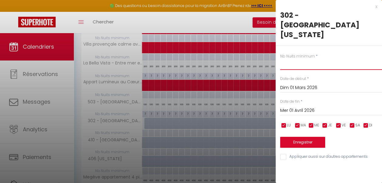
click at [191, 59] on input "text" at bounding box center [331, 64] width 102 height 11
click at [191, 137] on button "Enregistrer" at bounding box center [302, 142] width 45 height 11
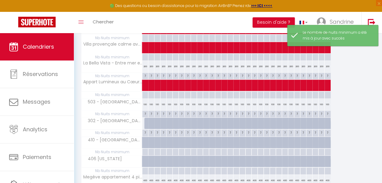
click at [145, 120] on div at bounding box center [147, 123] width 6 height 12
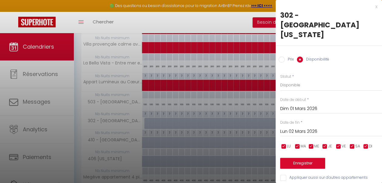
click at [191, 56] on input "Prix" at bounding box center [281, 59] width 6 height 6
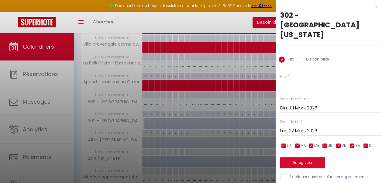
click at [191, 79] on input "Prix" at bounding box center [331, 84] width 102 height 11
click at [191, 127] on input "Lun 02 Mars 2026" at bounding box center [331, 131] width 102 height 8
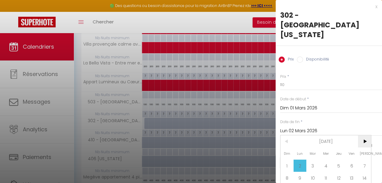
click at [191, 135] on span ">" at bounding box center [364, 141] width 13 height 12
click at [191, 159] on span "1" at bounding box center [325, 165] width 13 height 12
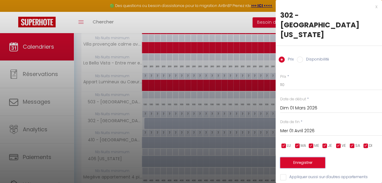
click at [191, 157] on button "Enregistrer" at bounding box center [302, 162] width 45 height 11
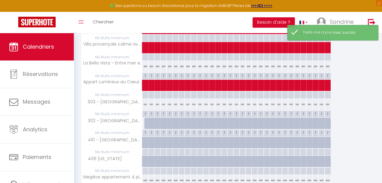
click at [147, 122] on div at bounding box center [147, 123] width 6 height 12
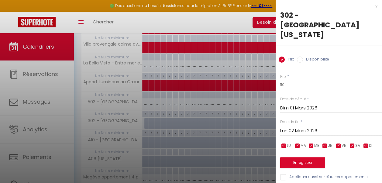
click at [191, 56] on label "Disponibilité" at bounding box center [316, 59] width 26 height 7
click at [191, 56] on input "Disponibilité" at bounding box center [300, 59] width 6 height 6
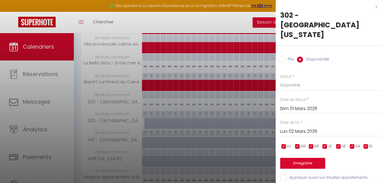
click at [191, 127] on input "Lun 02 Mars 2026" at bounding box center [331, 131] width 102 height 8
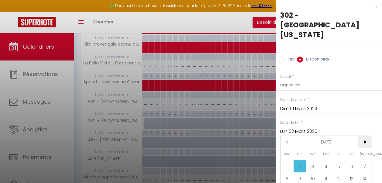
click at [191, 136] on span ">" at bounding box center [364, 142] width 13 height 12
click at [191, 160] on span "1" at bounding box center [325, 166] width 13 height 12
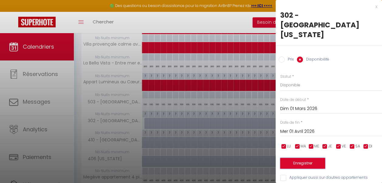
click at [191, 158] on button "Enregistrer" at bounding box center [302, 163] width 45 height 11
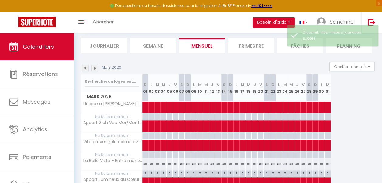
scroll to position [33, 0]
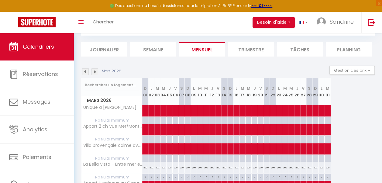
click at [95, 71] on img at bounding box center [94, 71] width 7 height 7
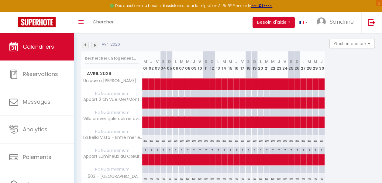
scroll to position [41, 0]
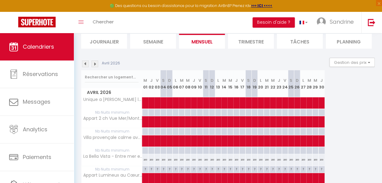
click at [96, 64] on img at bounding box center [94, 63] width 7 height 7
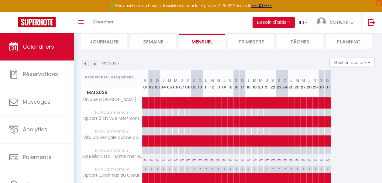
scroll to position [191, 0]
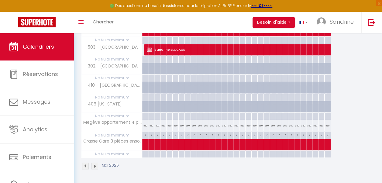
click at [84, 162] on img at bounding box center [85, 165] width 7 height 7
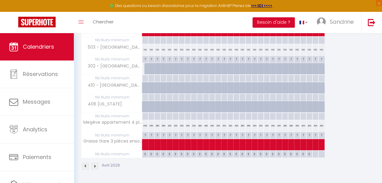
click at [86, 162] on img at bounding box center [85, 165] width 7 height 7
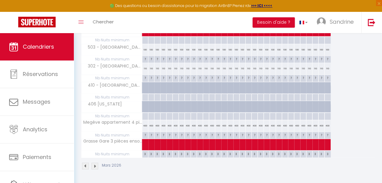
click at [94, 162] on img at bounding box center [94, 165] width 7 height 7
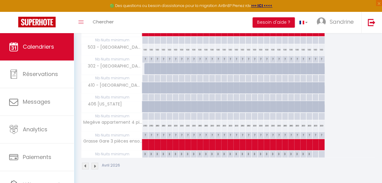
click at [146, 76] on div at bounding box center [145, 78] width 6 height 7
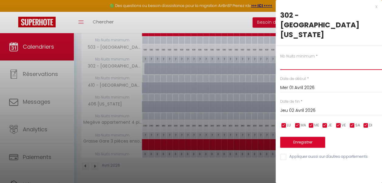
click at [191, 59] on input "text" at bounding box center [331, 64] width 102 height 11
click at [191, 107] on input "Jeu 02 Avril 2026" at bounding box center [331, 111] width 102 height 8
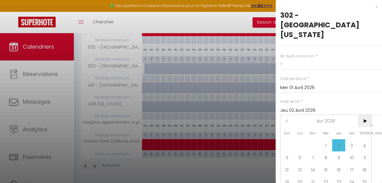
click at [191, 115] on span ">" at bounding box center [364, 121] width 13 height 12
click at [191, 139] on span "1" at bounding box center [351, 145] width 13 height 12
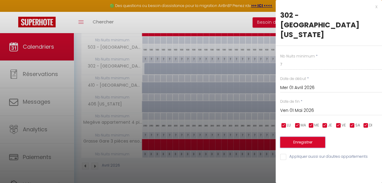
click at [191, 137] on button "Enregistrer" at bounding box center [302, 142] width 45 height 11
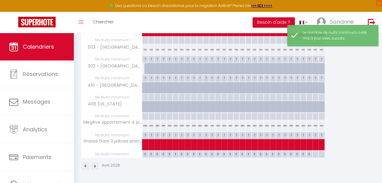
click at [146, 66] on div at bounding box center [147, 69] width 6 height 12
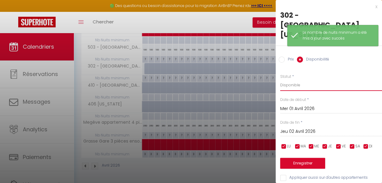
click at [191, 79] on select "Disponible Indisponible" at bounding box center [331, 85] width 102 height 12
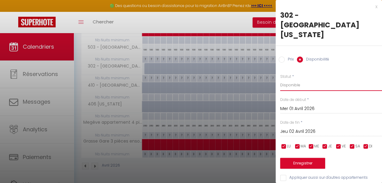
click at [191, 79] on select "Disponible Indisponible" at bounding box center [331, 85] width 102 height 12
click at [191, 56] on input "Prix" at bounding box center [281, 59] width 6 height 6
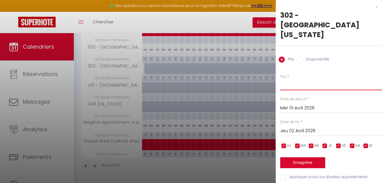
click at [191, 79] on input "Prix" at bounding box center [331, 84] width 102 height 11
click at [191, 127] on input "Jeu 02 Avril 2026" at bounding box center [331, 131] width 102 height 8
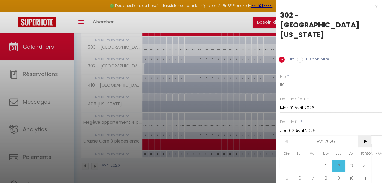
click at [191, 135] on span ">" at bounding box center [364, 141] width 13 height 12
click at [191, 159] on span "1" at bounding box center [351, 165] width 13 height 12
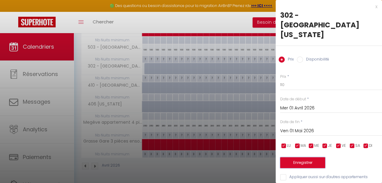
click at [191, 157] on button "Enregistrer" at bounding box center [302, 162] width 45 height 11
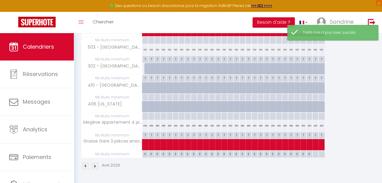
click at [146, 63] on div at bounding box center [147, 69] width 6 height 12
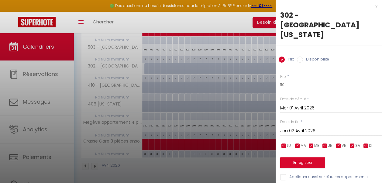
click at [191, 56] on label "Disponibilité" at bounding box center [316, 59] width 26 height 7
click at [191, 56] on input "Disponibilité" at bounding box center [300, 59] width 6 height 6
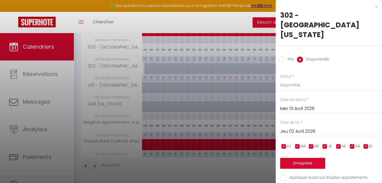
click at [191, 127] on input "Jeu 02 Avril 2026" at bounding box center [331, 131] width 102 height 8
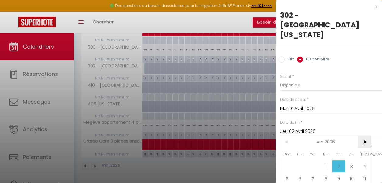
click at [191, 136] on span ">" at bounding box center [364, 142] width 13 height 12
click at [191, 160] on span "1" at bounding box center [351, 166] width 13 height 12
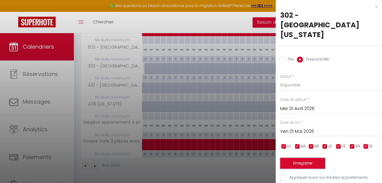
click at [191, 158] on button "Enregistrer" at bounding box center [302, 163] width 45 height 11
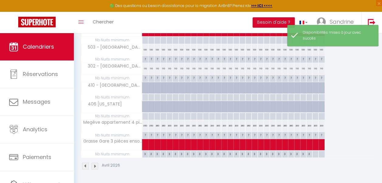
scroll to position [191, 0]
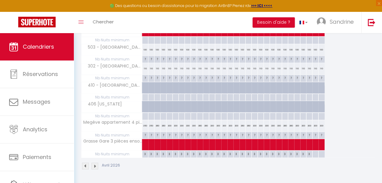
click at [95, 162] on img at bounding box center [94, 165] width 7 height 7
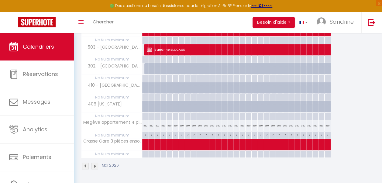
click at [84, 162] on img at bounding box center [85, 165] width 7 height 7
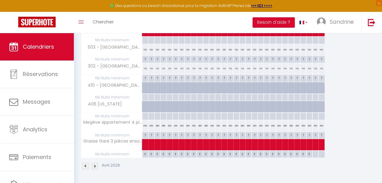
click at [84, 162] on img at bounding box center [85, 165] width 7 height 7
